Goal: Task Accomplishment & Management: Use online tool/utility

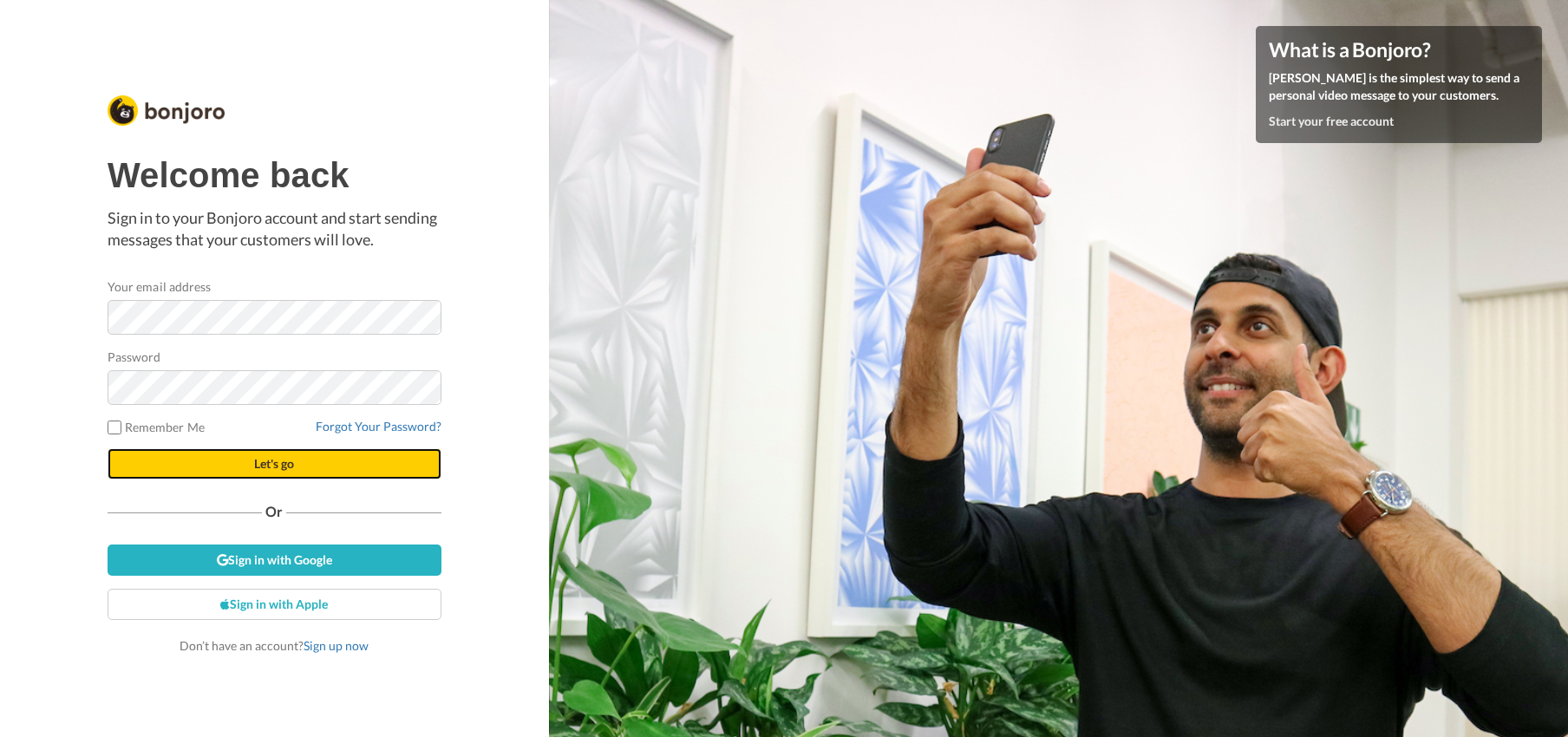
click at [252, 460] on button "Let's go" at bounding box center [274, 464] width 334 height 31
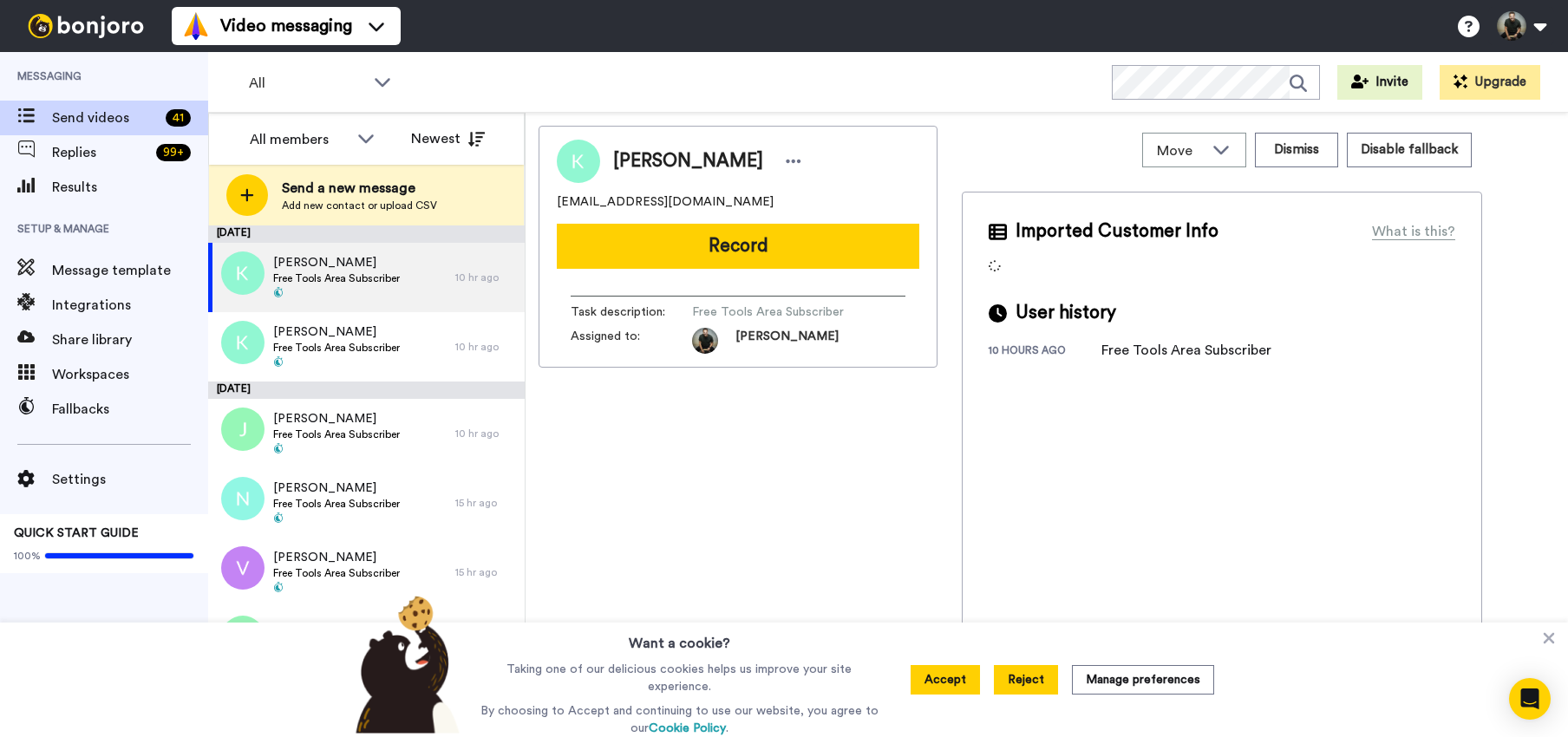
click at [1046, 684] on button "Reject" at bounding box center [1026, 679] width 64 height 30
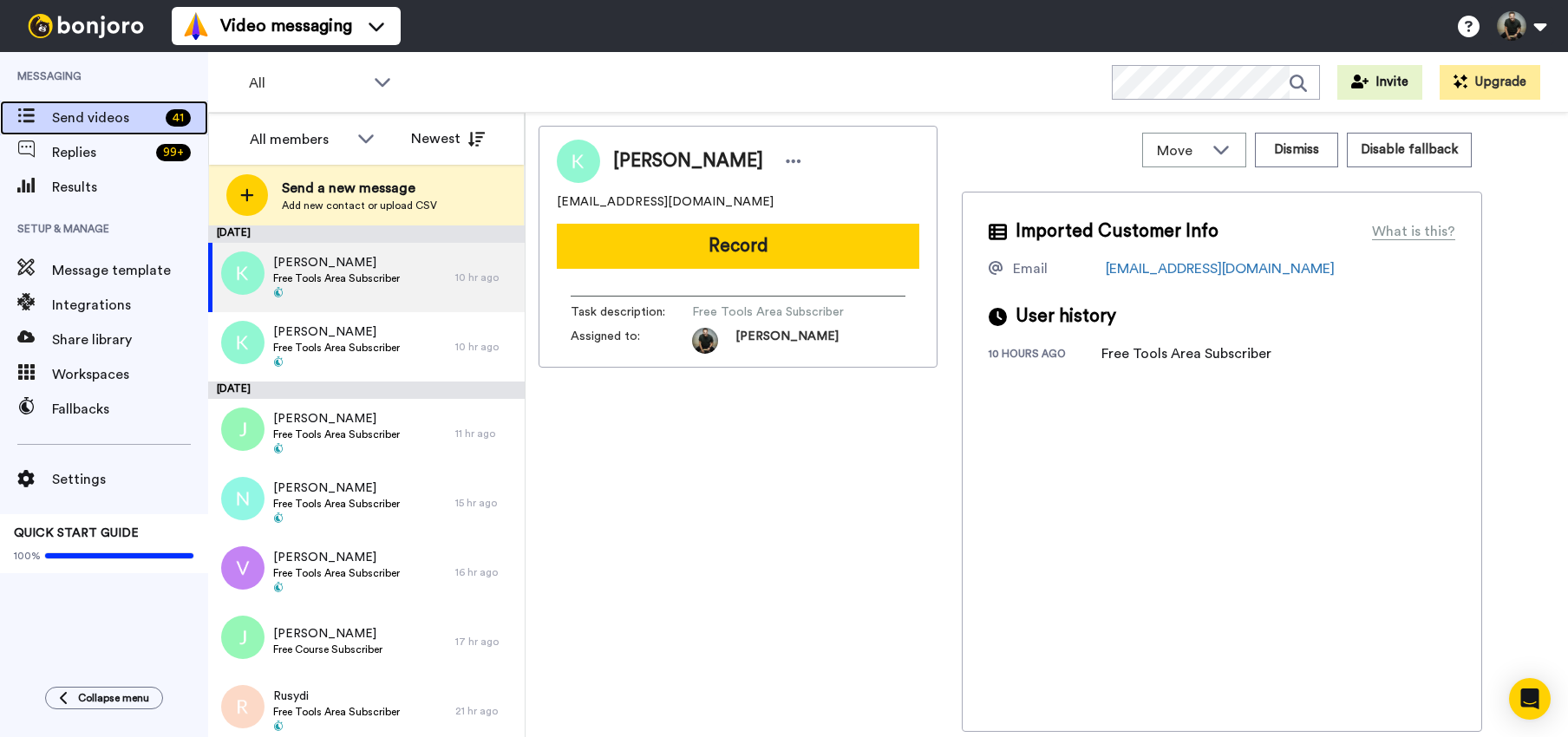
click at [92, 120] on span "Send videos" at bounding box center [105, 118] width 107 height 21
